Goal: Task Accomplishment & Management: Manage account settings

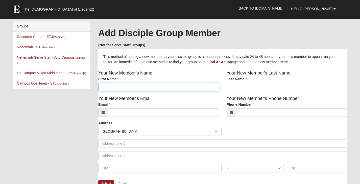
click at [131, 84] on input "First Name" at bounding box center [158, 87] width 121 height 9
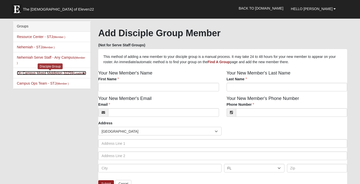
click at [33, 74] on link "On Campus Mixed Middleton 32259 (Leader )" at bounding box center [51, 73] width 69 height 4
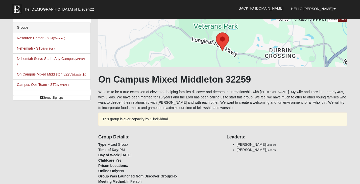
click at [194, 121] on div "This group is over capacity by 1 individual." at bounding box center [222, 119] width 249 height 13
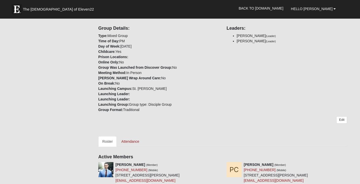
scroll to position [151, 0]
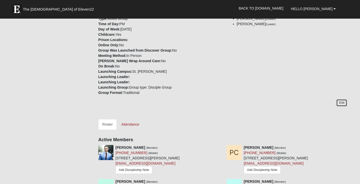
click at [343, 102] on link "Edit" at bounding box center [341, 102] width 11 height 7
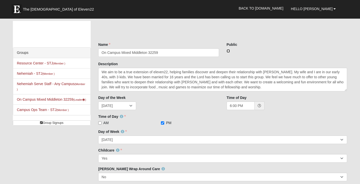
click at [229, 52] on input "checkbox" at bounding box center [227, 50] width 3 height 3
checkbox input "true"
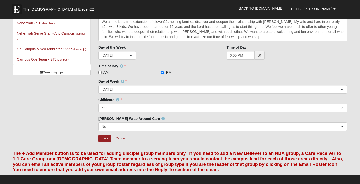
scroll to position [126, 0]
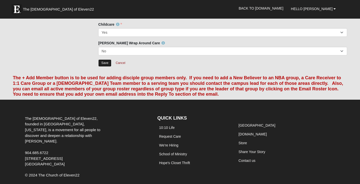
click at [105, 64] on input "Save" at bounding box center [104, 63] width 13 height 7
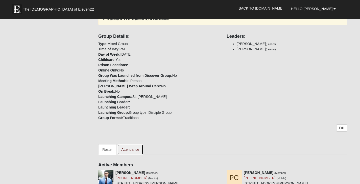
click at [127, 152] on link "Attendance" at bounding box center [130, 150] width 26 height 11
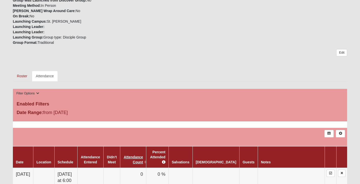
scroll to position [252, 0]
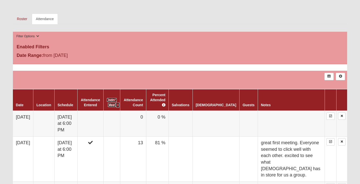
click at [117, 100] on link "Didn't Meet" at bounding box center [112, 102] width 10 height 9
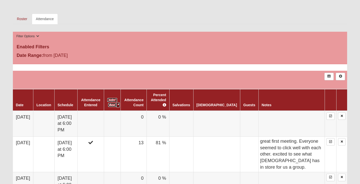
click at [117, 100] on link "Didn't Meet" at bounding box center [112, 102] width 10 height 9
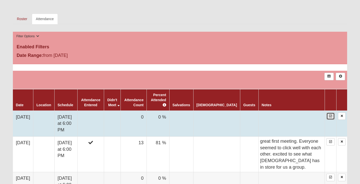
click at [333, 113] on link at bounding box center [330, 116] width 8 height 7
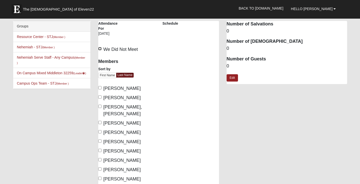
click at [100, 48] on input "We Did Not Meet" at bounding box center [99, 48] width 3 height 3
checkbox input "true"
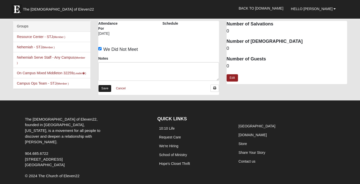
click at [107, 89] on link "Save" at bounding box center [104, 88] width 13 height 7
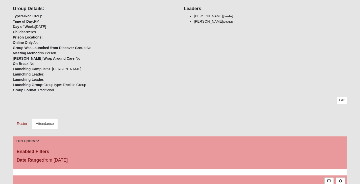
scroll to position [177, 0]
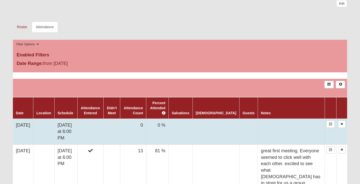
scroll to position [278, 0]
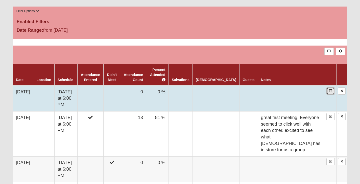
click at [328, 88] on link at bounding box center [330, 91] width 8 height 7
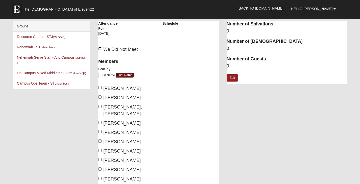
click at [100, 50] on input "We Did Not Meet" at bounding box center [99, 48] width 3 height 3
checkbox input "true"
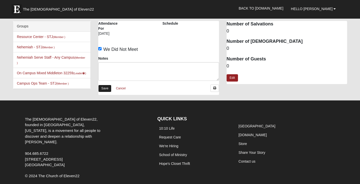
click at [105, 86] on link "Save" at bounding box center [104, 88] width 13 height 7
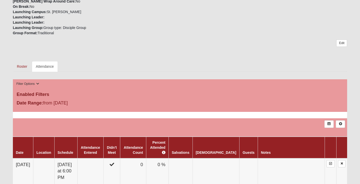
scroll to position [151, 0]
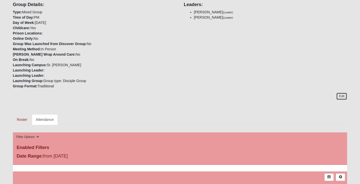
click at [338, 96] on link "Edit" at bounding box center [341, 96] width 11 height 7
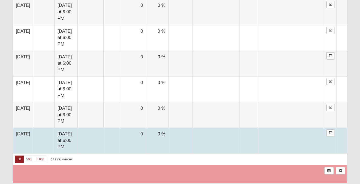
scroll to position [578, 0]
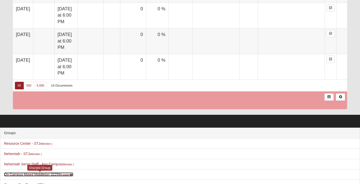
click at [34, 173] on link "On Campus Mixed Middleton 32259 (Leader )" at bounding box center [38, 175] width 69 height 4
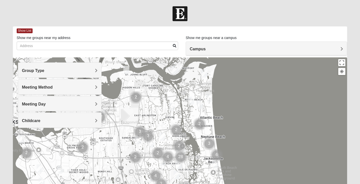
click at [54, 70] on h4 "Group Type" at bounding box center [59, 70] width 75 height 5
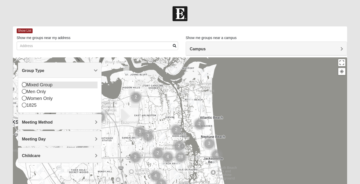
click at [52, 85] on div "Mixed Group" at bounding box center [59, 85] width 75 height 7
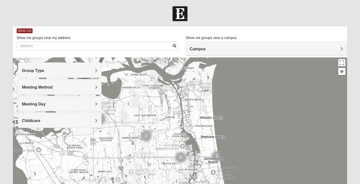
click at [51, 88] on span "Meeting Method" at bounding box center [37, 87] width 31 height 4
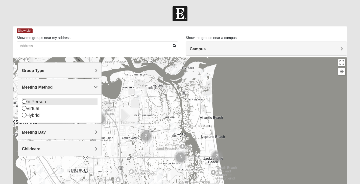
click at [40, 101] on div "In Person" at bounding box center [59, 102] width 75 height 7
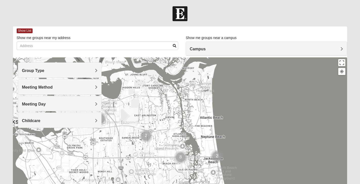
click at [41, 102] on span "Meeting Day" at bounding box center [34, 104] width 24 height 4
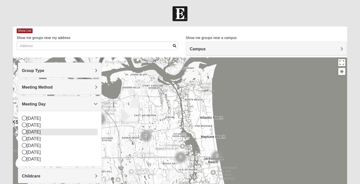
click at [22, 127] on icon at bounding box center [24, 125] width 5 height 5
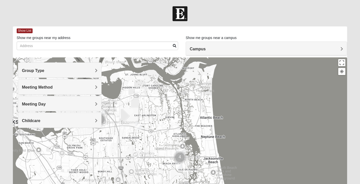
click at [33, 122] on span "Childcare" at bounding box center [31, 121] width 18 height 4
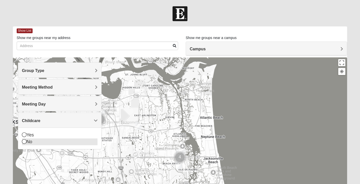
click at [28, 137] on div "Yes" at bounding box center [59, 135] width 75 height 7
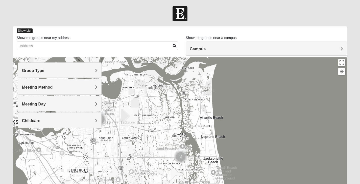
click at [27, 31] on span "Show List" at bounding box center [25, 31] width 16 height 5
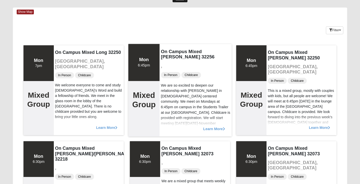
scroll to position [25, 0]
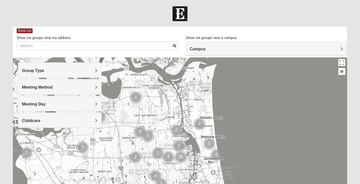
click at [55, 68] on div "Group Type" at bounding box center [59, 70] width 83 height 15
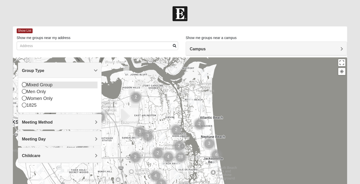
click at [44, 85] on div "Mixed Group" at bounding box center [59, 85] width 75 height 7
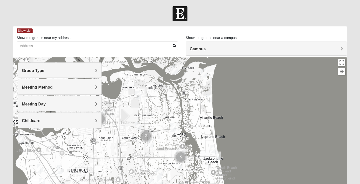
click at [41, 86] on span "Meeting Method" at bounding box center [37, 87] width 31 height 4
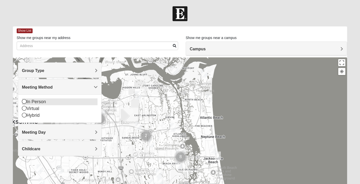
click at [25, 103] on icon at bounding box center [24, 101] width 5 height 5
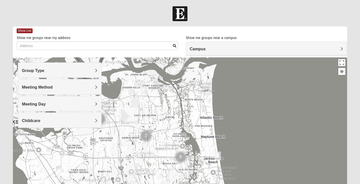
click at [25, 103] on span "Meeting Day" at bounding box center [34, 104] width 24 height 4
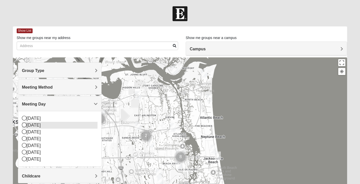
click at [24, 124] on icon at bounding box center [24, 125] width 5 height 5
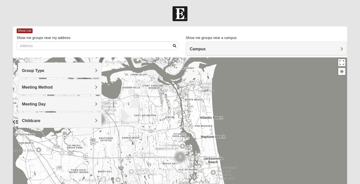
scroll to position [25, 0]
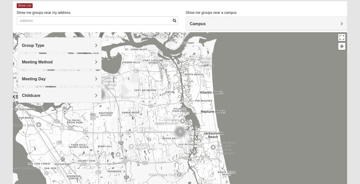
click at [34, 97] on span "Childcare" at bounding box center [31, 96] width 18 height 4
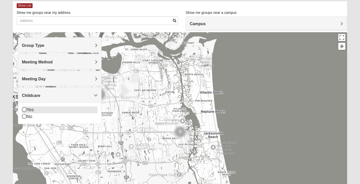
click at [35, 110] on div "Yes" at bounding box center [59, 110] width 75 height 7
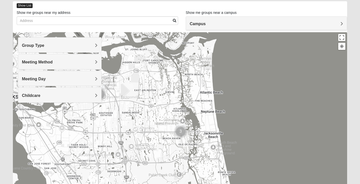
click at [20, 4] on span "Show List" at bounding box center [25, 5] width 16 height 5
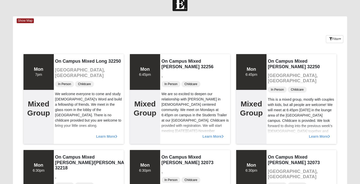
scroll to position [0, 0]
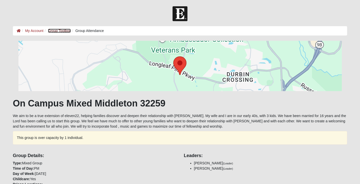
click at [65, 33] on li "Group Toolbox" at bounding box center [57, 30] width 28 height 5
click at [64, 31] on link "Group Toolbox" at bounding box center [59, 31] width 23 height 4
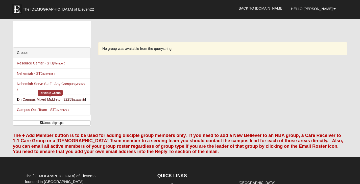
click at [44, 101] on link "On Campus Mixed Middleton 32259 (Leader )" at bounding box center [51, 100] width 69 height 4
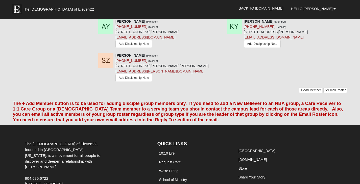
scroll to position [580, 0]
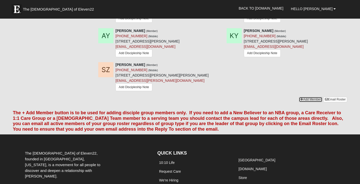
click at [306, 97] on link "Add Member" at bounding box center [309, 99] width 23 height 5
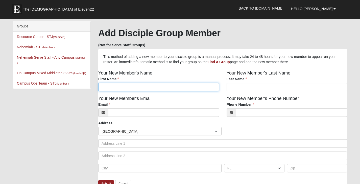
click at [105, 90] on input "First Name" at bounding box center [158, 87] width 121 height 9
type input "[PERSON_NAME]"
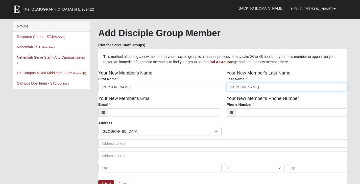
type input "[PERSON_NAME]"
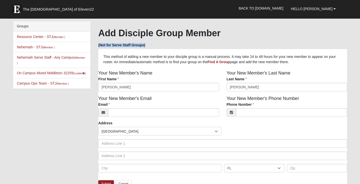
drag, startPoint x: 359, startPoint y: 32, endPoint x: 361, endPoint y: 42, distance: 9.9
click at [359, 42] on html "The [DEMOGRAPHIC_DATA] of Eleven22 Hello [PERSON_NAME] My Account Log Out Back …" at bounding box center [180, 150] width 360 height 300
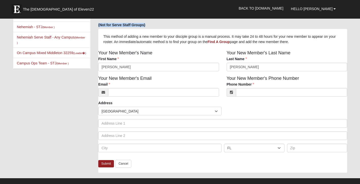
scroll to position [20, 0]
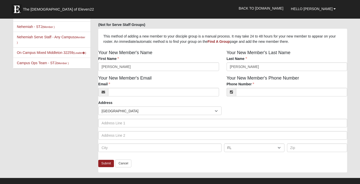
click at [299, 53] on div "Your New Member's Last Name Last Name [PERSON_NAME] Last Name is required." at bounding box center [287, 61] width 128 height 25
click at [143, 167] on div "Submit Cancel" at bounding box center [222, 166] width 249 height 13
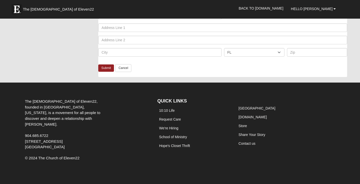
scroll to position [0, 0]
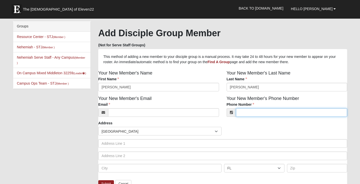
click at [247, 114] on input "Phone Number" at bounding box center [291, 112] width 111 height 9
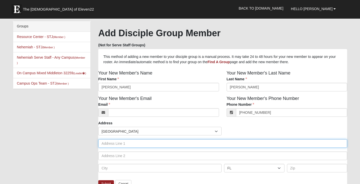
type input "[PHONE_NUMBER]"
